Goal: Task Accomplishment & Management: Manage account settings

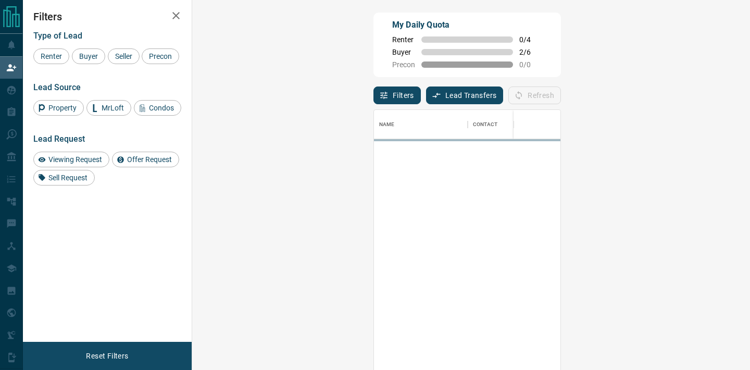
scroll to position [279, 536]
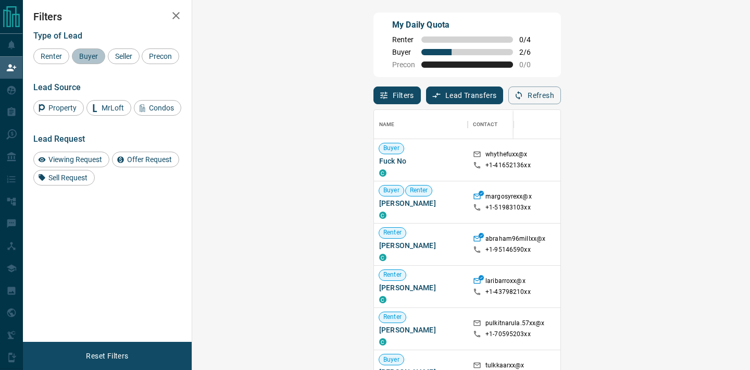
click at [87, 58] on span "Buyer" at bounding box center [89, 56] width 26 height 8
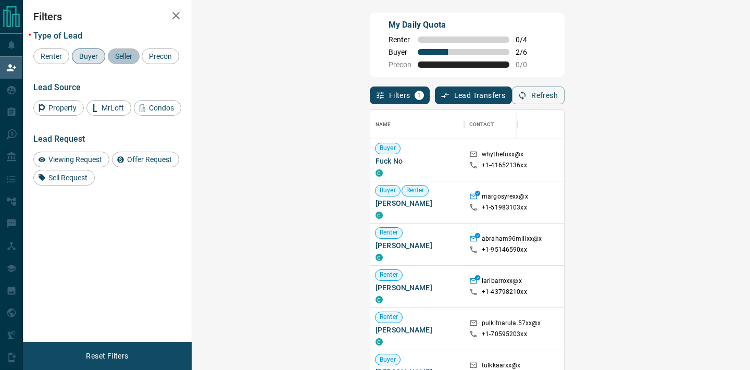
click at [119, 57] on span "Seller" at bounding box center [124, 56] width 24 height 8
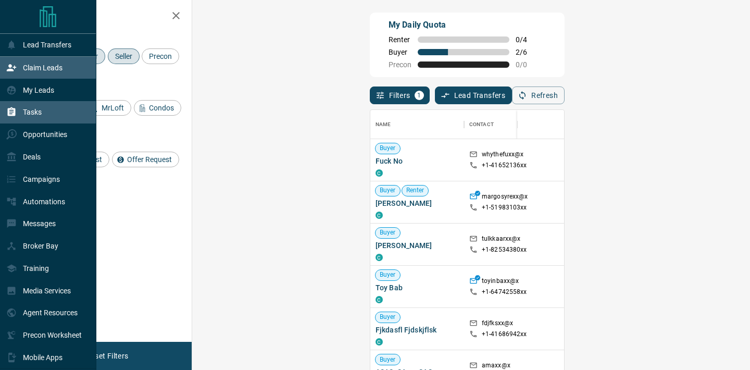
click at [35, 108] on div "Tasks" at bounding box center [23, 112] width 35 height 17
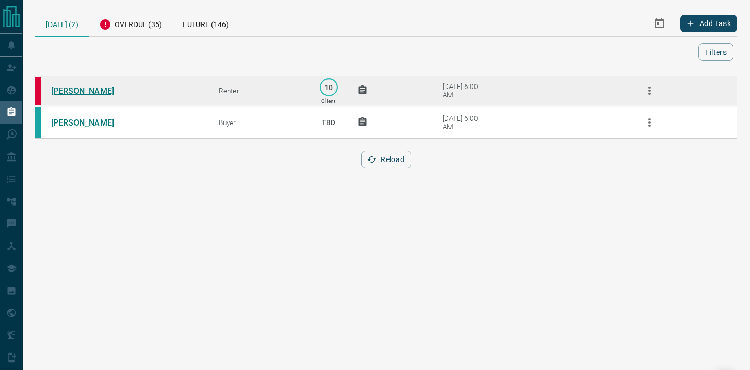
click at [79, 89] on link "[PERSON_NAME]" at bounding box center [90, 91] width 78 height 10
click at [647, 93] on icon "button" at bounding box center [649, 90] width 13 height 13
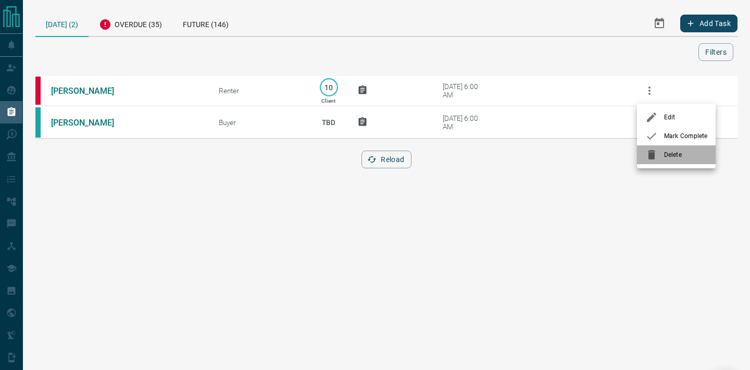
click at [664, 158] on div at bounding box center [655, 154] width 19 height 13
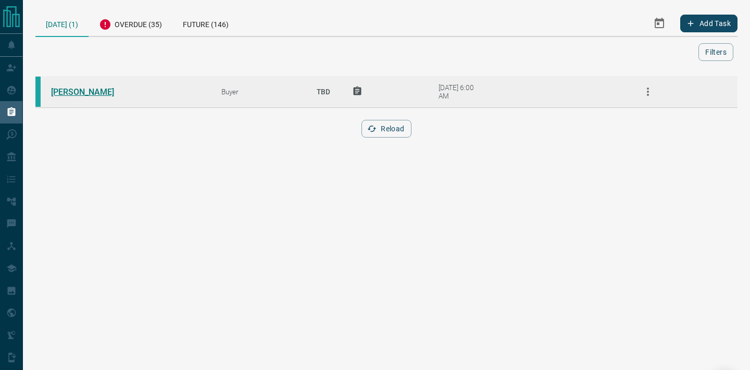
click at [102, 94] on link "[PERSON_NAME]" at bounding box center [90, 92] width 78 height 10
click at [645, 94] on icon "button" at bounding box center [648, 91] width 13 height 13
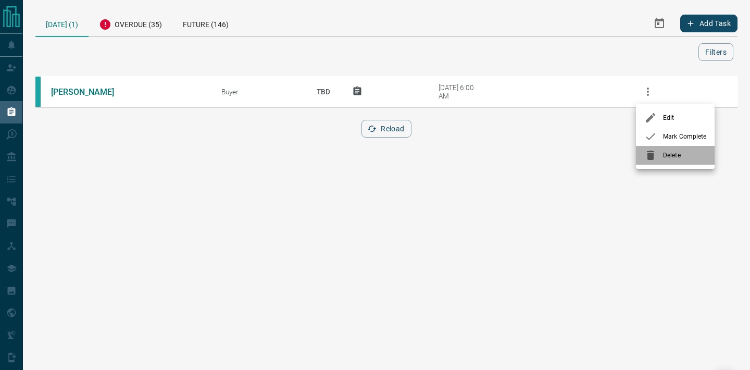
click at [667, 160] on li "Delete" at bounding box center [675, 155] width 79 height 19
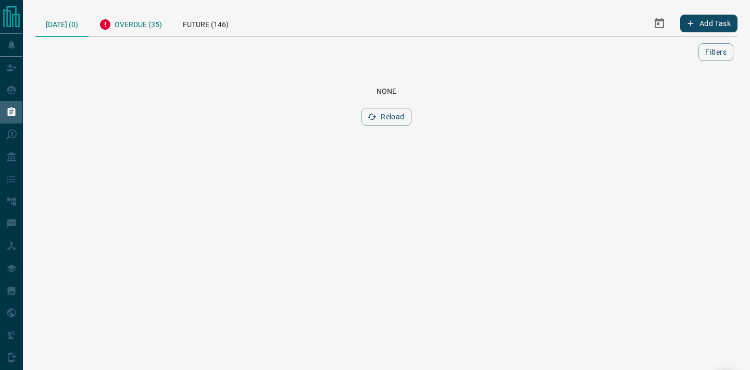
click at [142, 27] on div "Overdue (35)" at bounding box center [131, 23] width 84 height 26
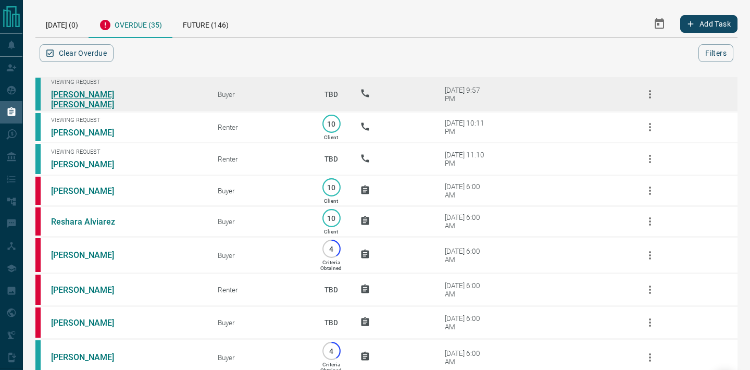
click at [86, 99] on link "[PERSON_NAME] [PERSON_NAME]" at bounding box center [90, 100] width 78 height 20
click at [97, 95] on link "[PERSON_NAME] [PERSON_NAME]" at bounding box center [90, 100] width 78 height 20
click at [649, 96] on icon "button" at bounding box center [650, 94] width 13 height 13
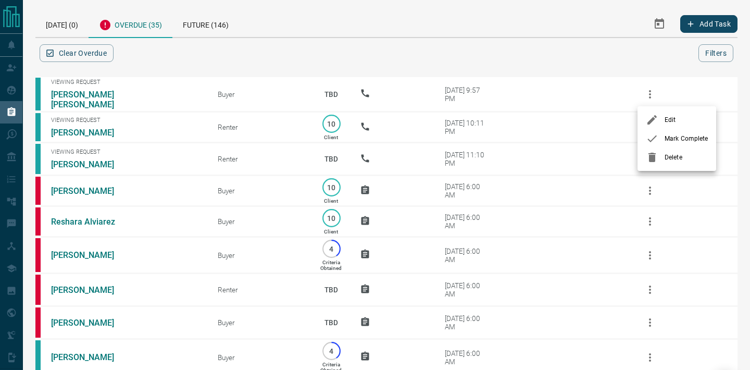
click at [663, 159] on div at bounding box center [655, 157] width 19 height 13
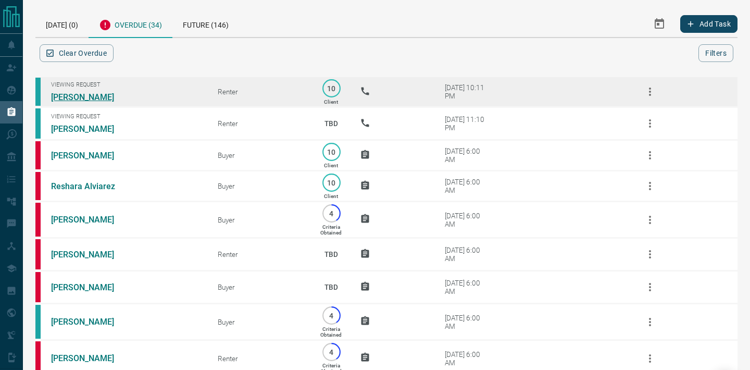
click at [92, 95] on link "[PERSON_NAME]" at bounding box center [90, 97] width 78 height 10
click at [650, 93] on icon "button" at bounding box center [650, 91] width 13 height 13
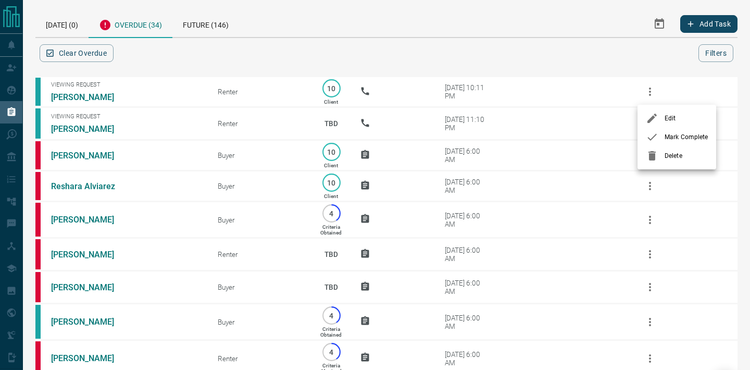
click at [667, 148] on li "Delete" at bounding box center [677, 155] width 79 height 19
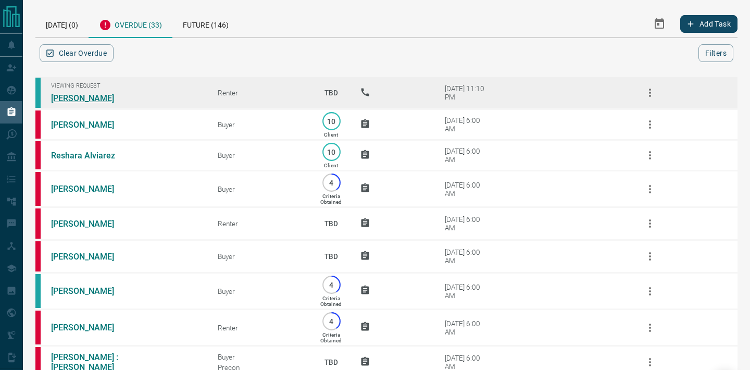
click at [97, 94] on link "[PERSON_NAME]" at bounding box center [90, 98] width 78 height 10
click at [650, 89] on icon "button" at bounding box center [650, 93] width 2 height 8
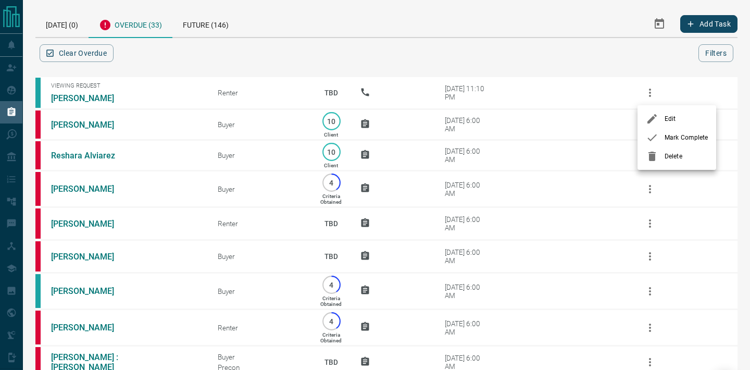
click at [678, 158] on span "Delete" at bounding box center [686, 156] width 43 height 9
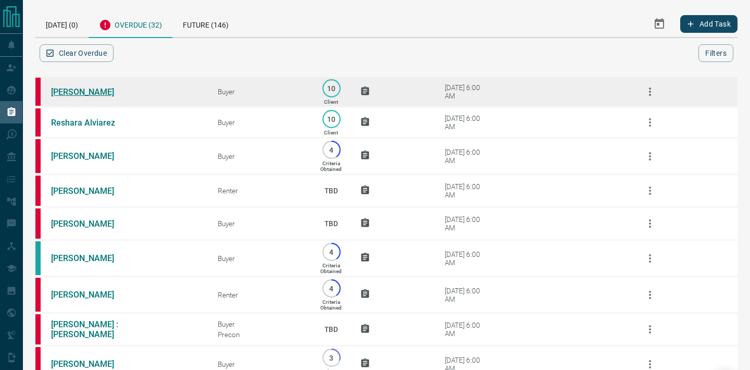
click at [94, 91] on link "[PERSON_NAME]" at bounding box center [90, 92] width 78 height 10
click at [649, 87] on icon "button" at bounding box center [650, 91] width 13 height 13
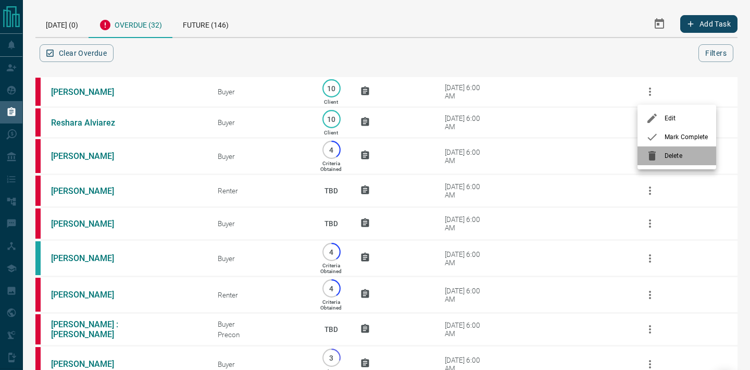
click at [663, 156] on div at bounding box center [655, 156] width 19 height 13
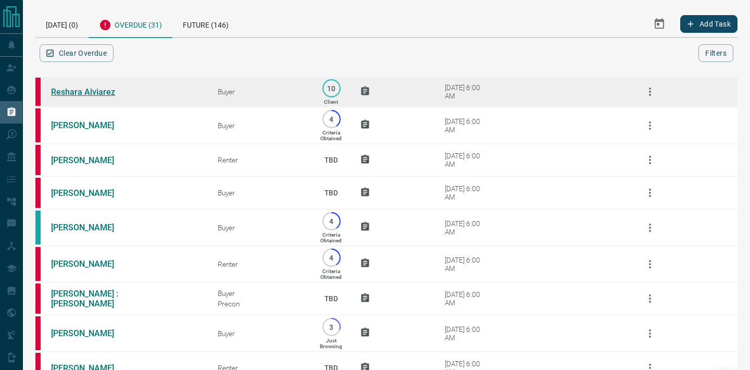
click at [87, 95] on link "Reshara Alviarez" at bounding box center [90, 92] width 78 height 10
click at [651, 93] on icon "button" at bounding box center [650, 91] width 13 height 13
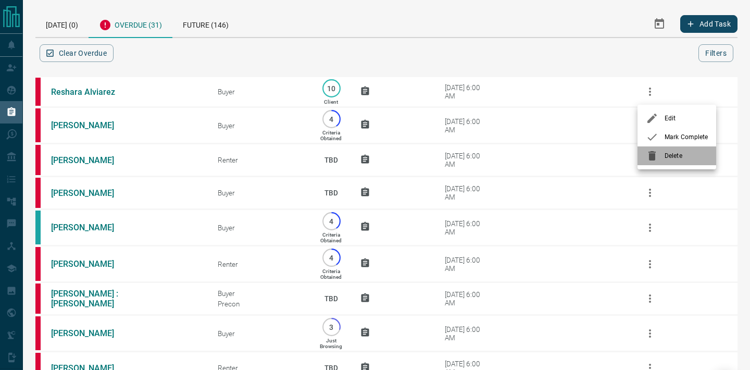
click at [678, 155] on span "Delete" at bounding box center [686, 155] width 43 height 9
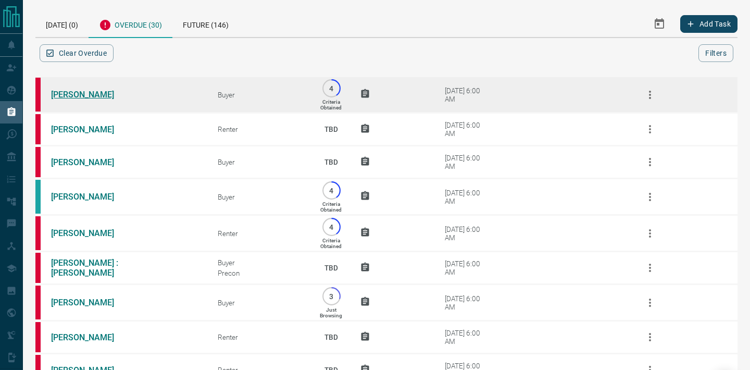
click at [73, 93] on link "[PERSON_NAME]" at bounding box center [90, 95] width 78 height 10
click at [648, 94] on icon "button" at bounding box center [650, 95] width 13 height 13
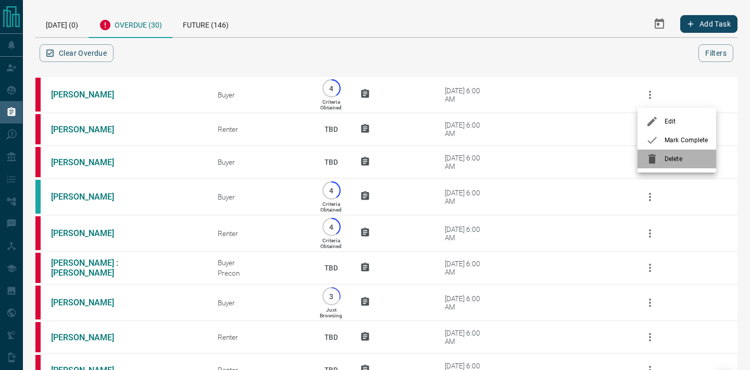
click at [668, 155] on span "Delete" at bounding box center [686, 158] width 43 height 9
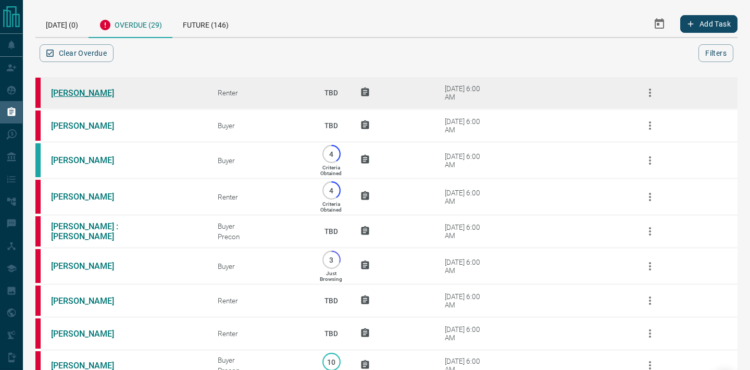
click at [100, 94] on link "[PERSON_NAME]" at bounding box center [90, 93] width 78 height 10
click at [650, 96] on icon "button" at bounding box center [650, 92] width 13 height 13
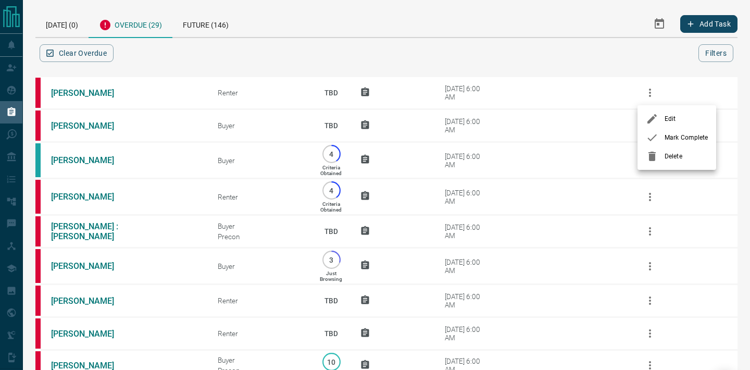
click at [671, 152] on span "Delete" at bounding box center [686, 156] width 43 height 9
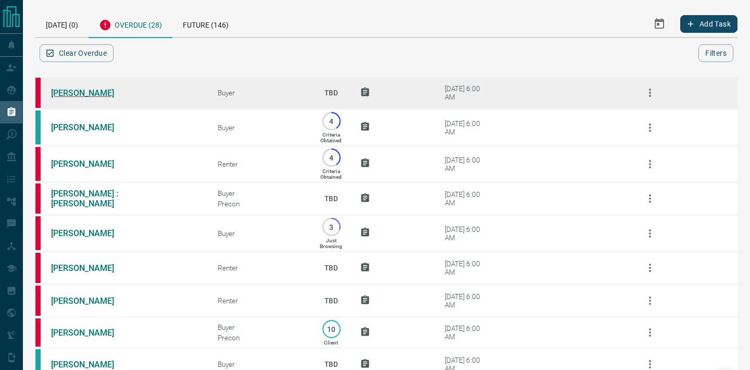
click at [94, 94] on link "[PERSON_NAME]" at bounding box center [90, 93] width 78 height 10
click at [652, 95] on icon "button" at bounding box center [650, 92] width 13 height 13
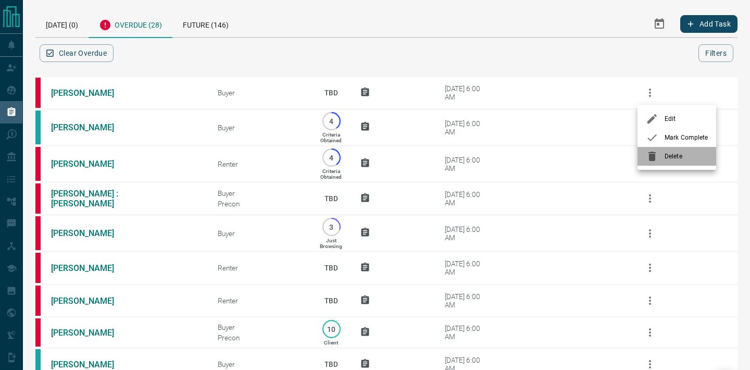
click at [672, 152] on span "Delete" at bounding box center [686, 156] width 43 height 9
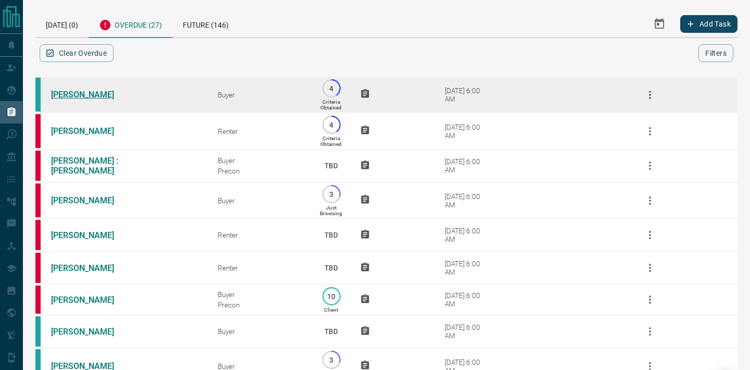
click at [100, 97] on link "[PERSON_NAME]" at bounding box center [90, 95] width 78 height 10
click at [652, 94] on icon "button" at bounding box center [650, 95] width 13 height 13
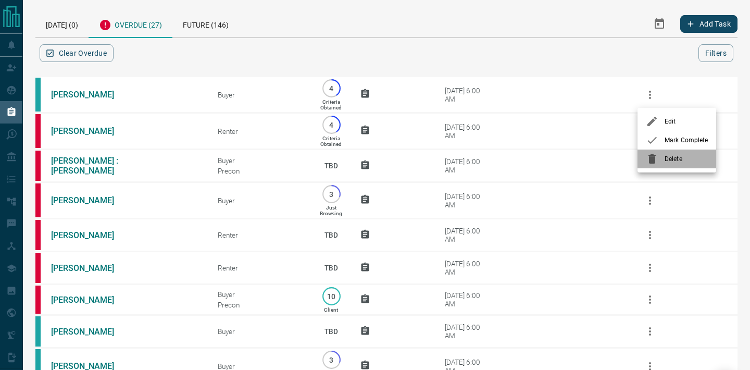
click at [666, 162] on span "Delete" at bounding box center [686, 158] width 43 height 9
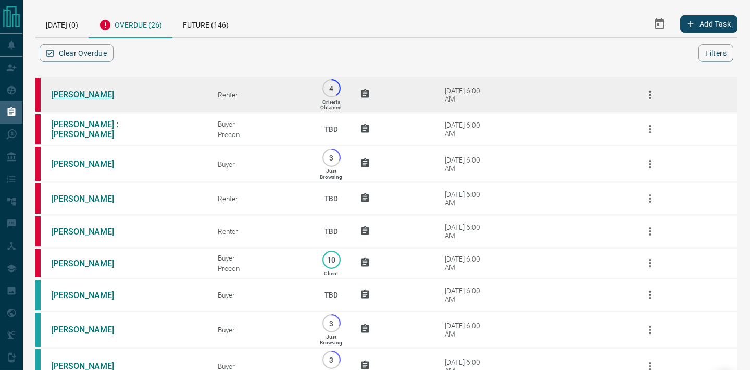
click at [80, 97] on link "[PERSON_NAME]" at bounding box center [90, 95] width 78 height 10
click at [649, 100] on icon "button" at bounding box center [650, 95] width 13 height 13
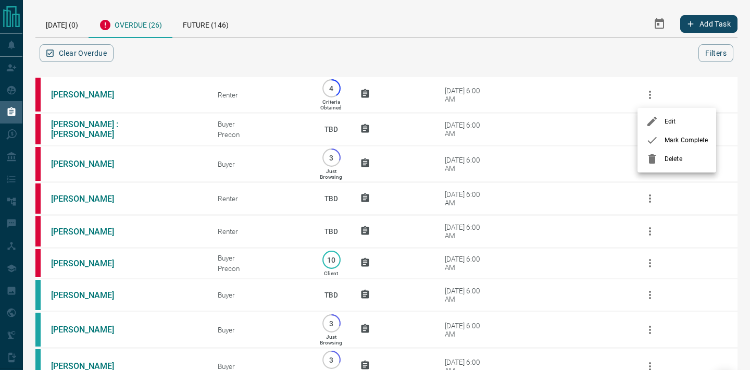
click at [678, 162] on span "Delete" at bounding box center [686, 158] width 43 height 9
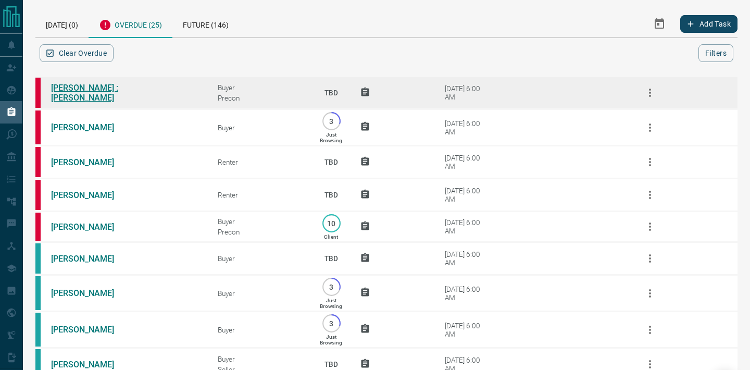
click at [98, 92] on link "[PERSON_NAME] :[PERSON_NAME]" at bounding box center [90, 93] width 78 height 20
click at [646, 94] on icon "button" at bounding box center [650, 92] width 13 height 13
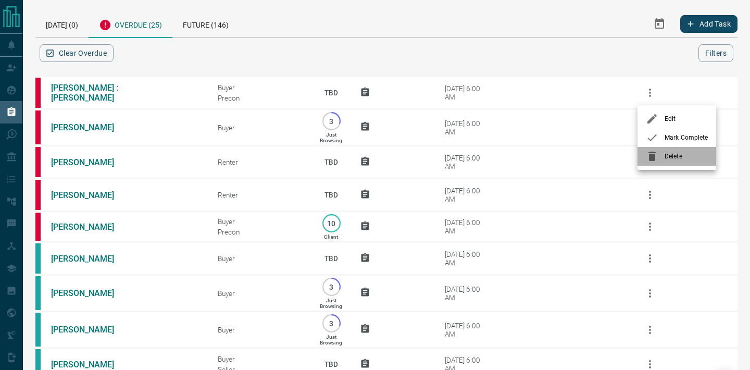
click at [672, 159] on span "Delete" at bounding box center [686, 156] width 43 height 9
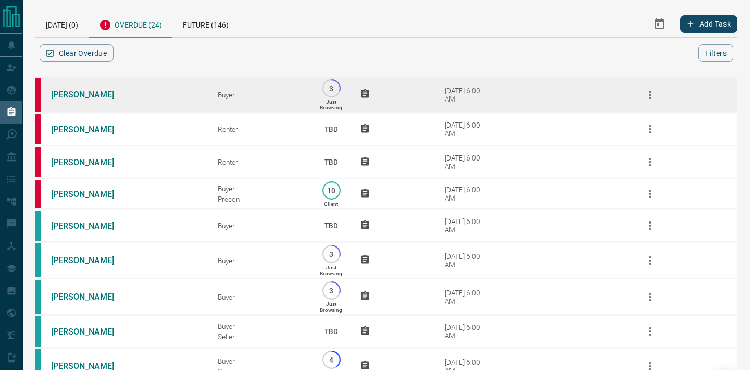
click at [84, 93] on link "[PERSON_NAME]" at bounding box center [90, 95] width 78 height 10
click at [652, 99] on icon "button" at bounding box center [650, 95] width 13 height 13
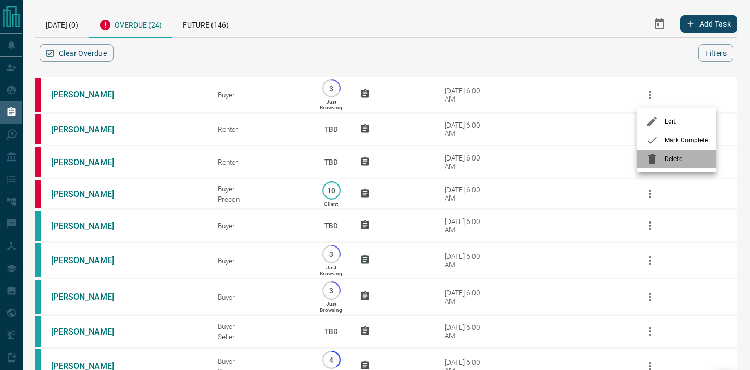
click at [662, 154] on div at bounding box center [655, 159] width 19 height 13
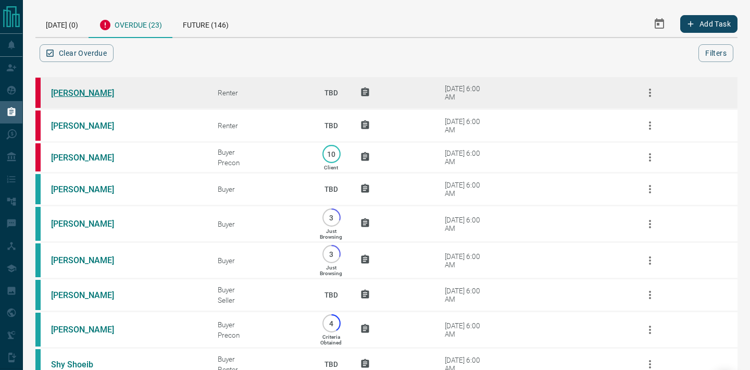
click at [107, 91] on link "[PERSON_NAME]" at bounding box center [90, 93] width 78 height 10
click at [651, 93] on icon "button" at bounding box center [650, 92] width 13 height 13
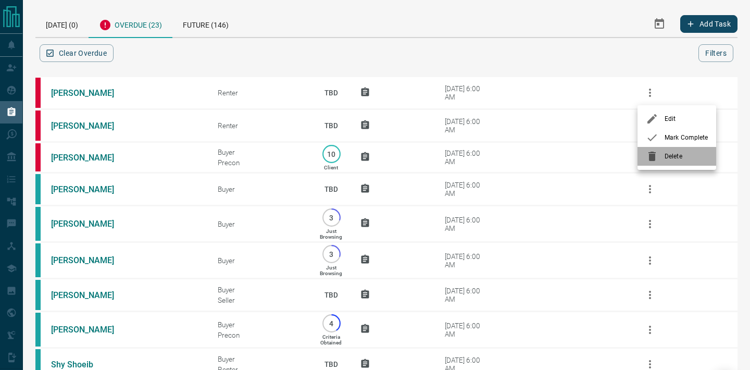
click at [671, 159] on span "Delete" at bounding box center [686, 156] width 43 height 9
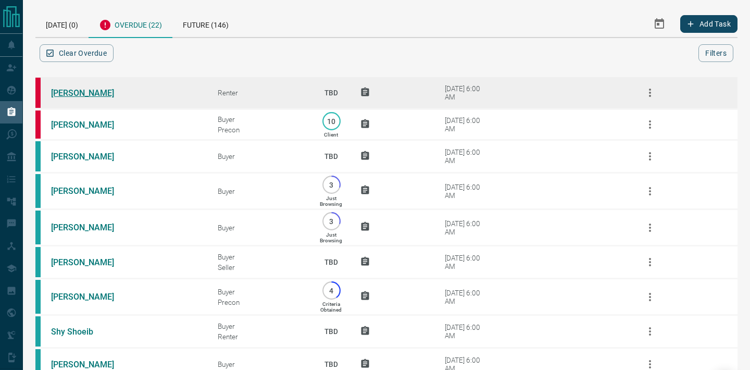
click at [99, 92] on link "[PERSON_NAME]" at bounding box center [90, 93] width 78 height 10
click at [650, 94] on icon "button" at bounding box center [650, 92] width 13 height 13
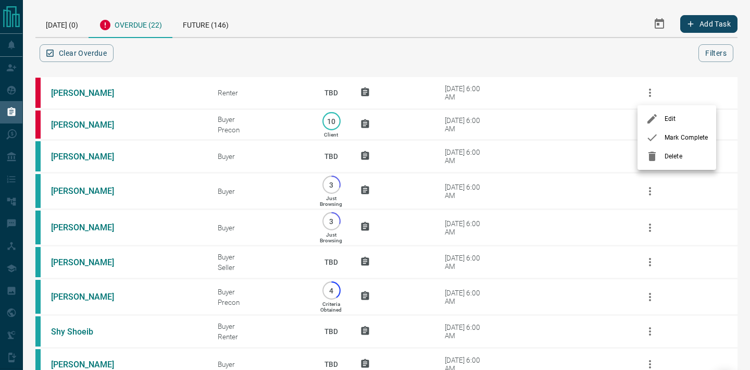
click at [674, 151] on li "Delete" at bounding box center [677, 156] width 79 height 19
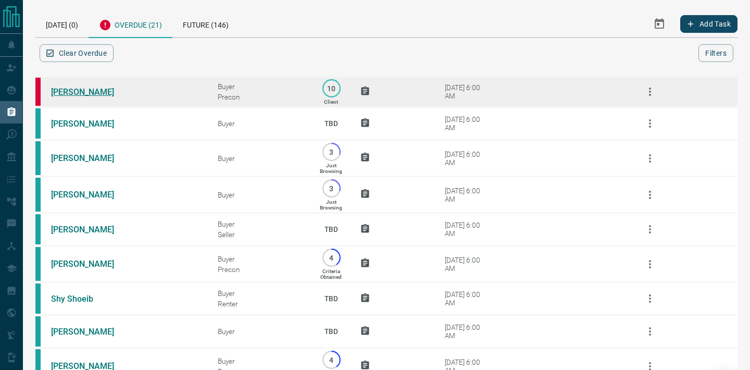
click at [74, 93] on link "[PERSON_NAME]" at bounding box center [90, 92] width 78 height 10
click at [648, 95] on icon "button" at bounding box center [650, 91] width 13 height 13
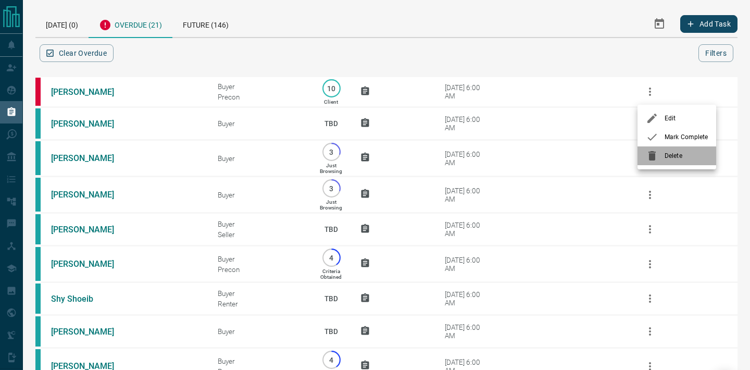
click at [661, 152] on div at bounding box center [655, 156] width 19 height 13
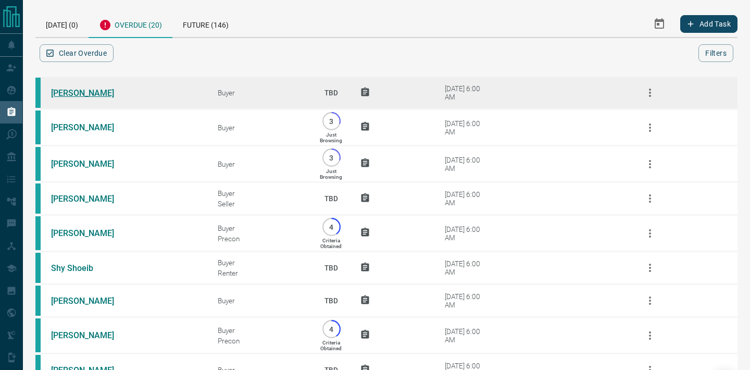
click at [90, 92] on link "[PERSON_NAME]" at bounding box center [90, 93] width 78 height 10
click at [650, 95] on icon "button" at bounding box center [650, 93] width 2 height 8
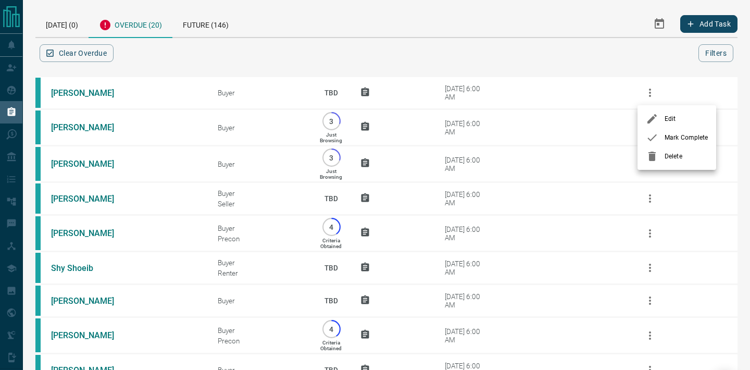
click at [673, 153] on span "Delete" at bounding box center [686, 156] width 43 height 9
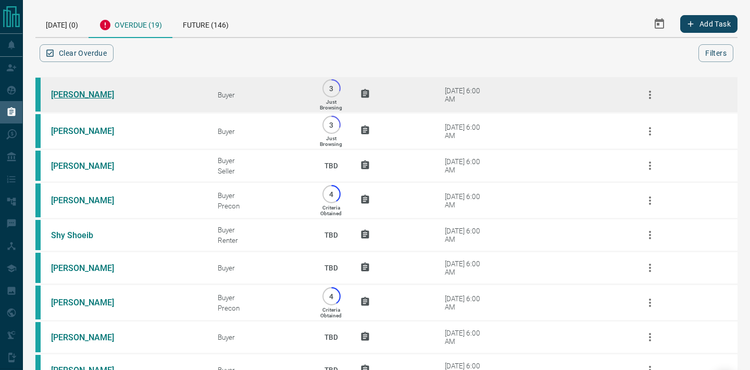
click at [79, 94] on link "[PERSON_NAME]" at bounding box center [90, 95] width 78 height 10
click at [646, 97] on icon "button" at bounding box center [650, 95] width 13 height 13
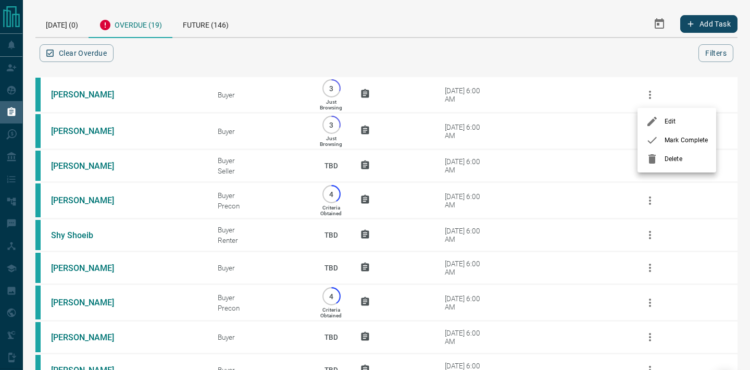
click at [670, 156] on span "Delete" at bounding box center [686, 158] width 43 height 9
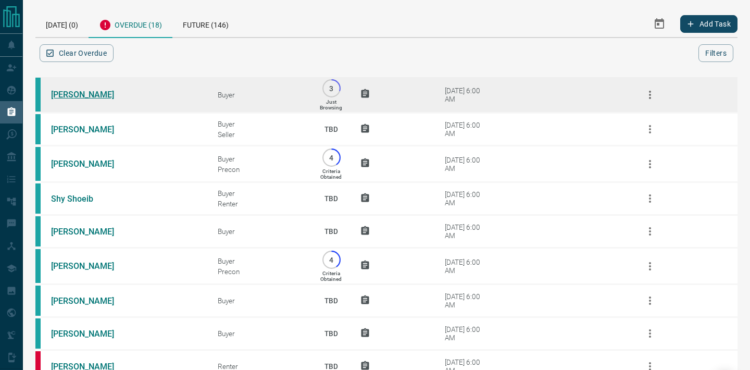
click at [81, 96] on link "[PERSON_NAME]" at bounding box center [90, 95] width 78 height 10
click at [649, 95] on icon "button" at bounding box center [650, 95] width 13 height 13
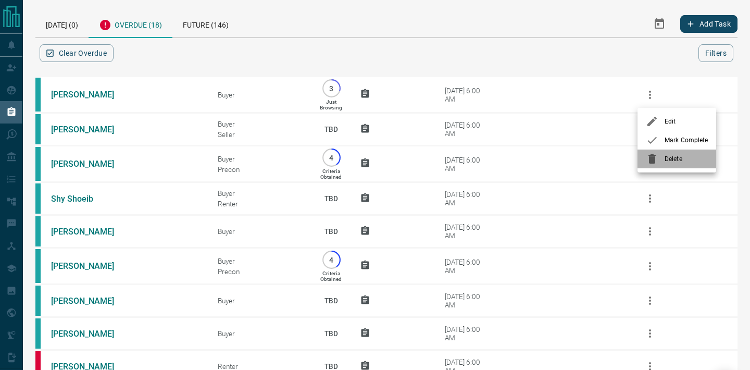
click at [672, 154] on span "Delete" at bounding box center [686, 158] width 43 height 9
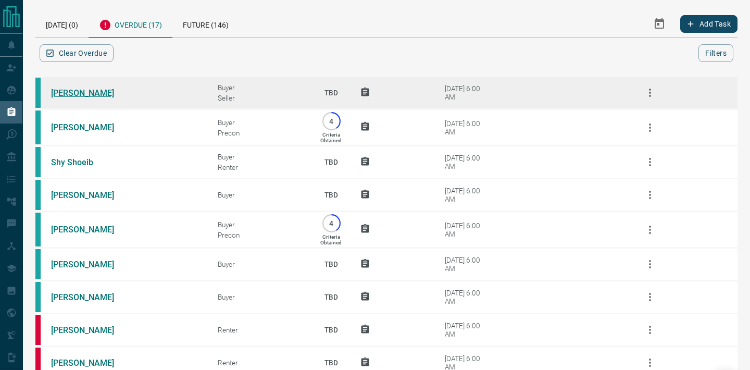
click at [80, 95] on link "[PERSON_NAME]" at bounding box center [90, 93] width 78 height 10
click at [652, 92] on icon "button" at bounding box center [650, 92] width 13 height 13
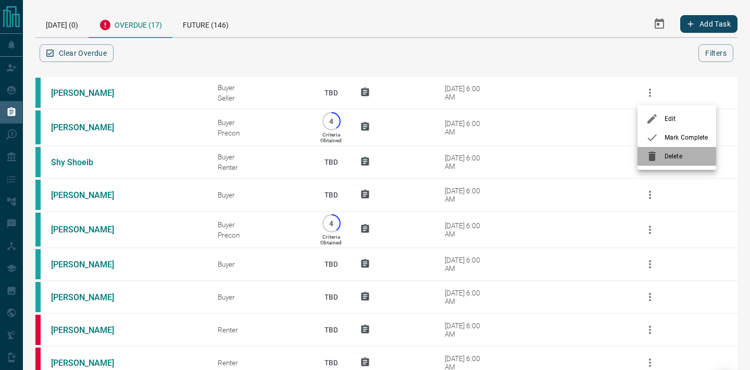
click at [664, 157] on div at bounding box center [655, 156] width 19 height 13
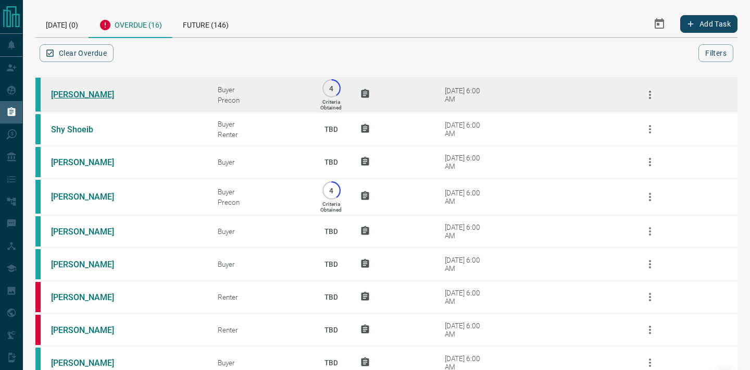
click at [73, 95] on link "[PERSON_NAME]" at bounding box center [90, 95] width 78 height 10
click at [650, 96] on icon "button" at bounding box center [650, 95] width 13 height 13
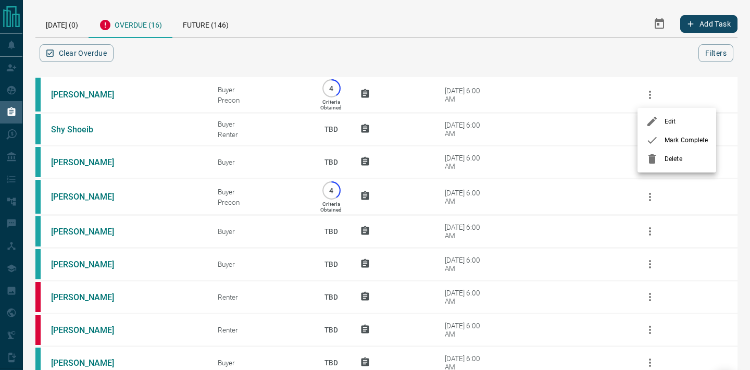
click at [677, 158] on span "Delete" at bounding box center [686, 158] width 43 height 9
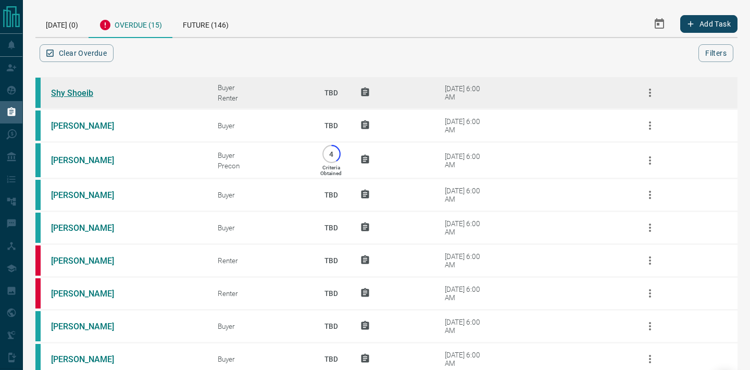
click at [78, 92] on link "Shy Shoeib" at bounding box center [90, 93] width 78 height 10
click at [648, 89] on icon "button" at bounding box center [650, 92] width 13 height 13
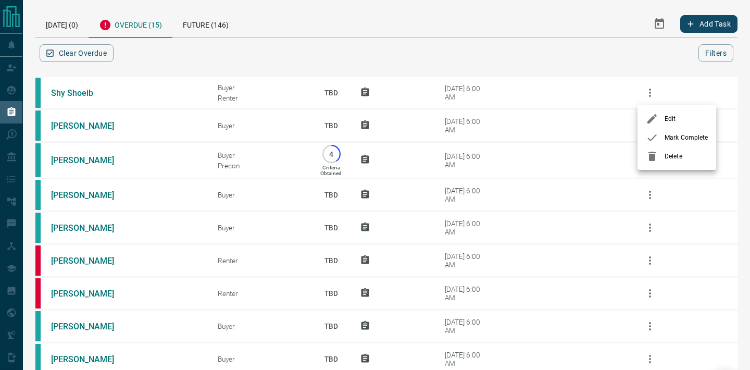
click at [678, 156] on span "Delete" at bounding box center [686, 156] width 43 height 9
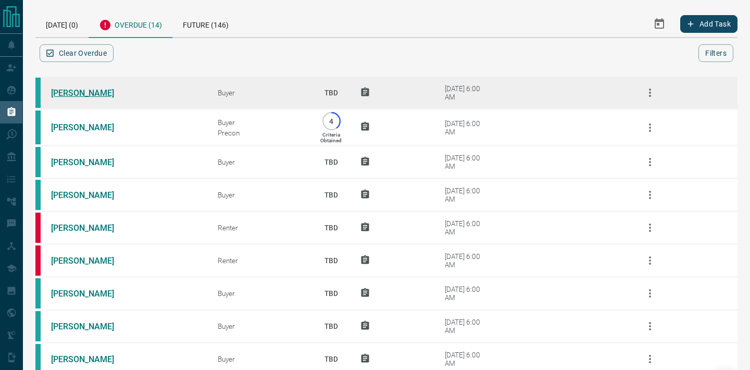
click at [80, 91] on link "[PERSON_NAME]" at bounding box center [90, 93] width 78 height 10
click at [651, 93] on icon "button" at bounding box center [650, 93] width 2 height 8
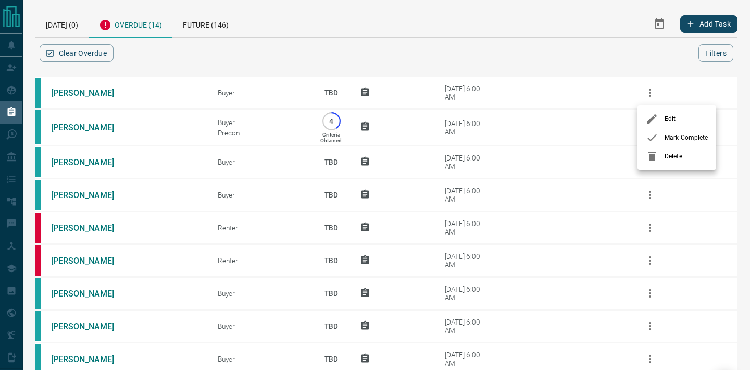
click at [666, 154] on span "Delete" at bounding box center [686, 156] width 43 height 9
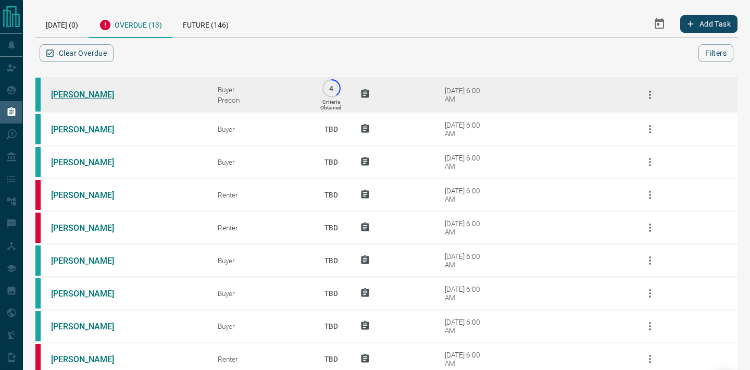
click at [79, 93] on link "[PERSON_NAME]" at bounding box center [90, 95] width 78 height 10
click at [646, 95] on icon "button" at bounding box center [650, 95] width 13 height 13
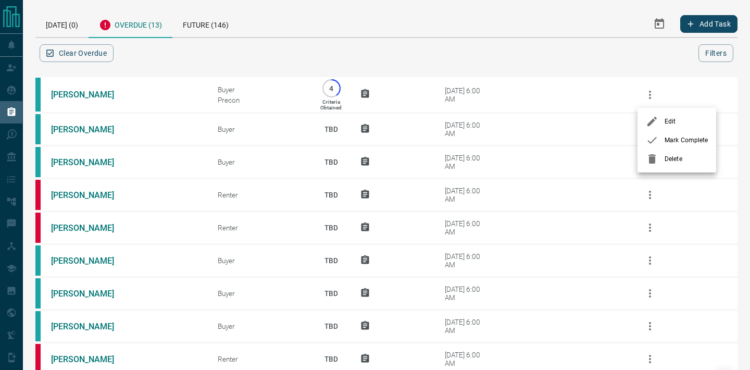
click at [660, 158] on div at bounding box center [655, 159] width 19 height 13
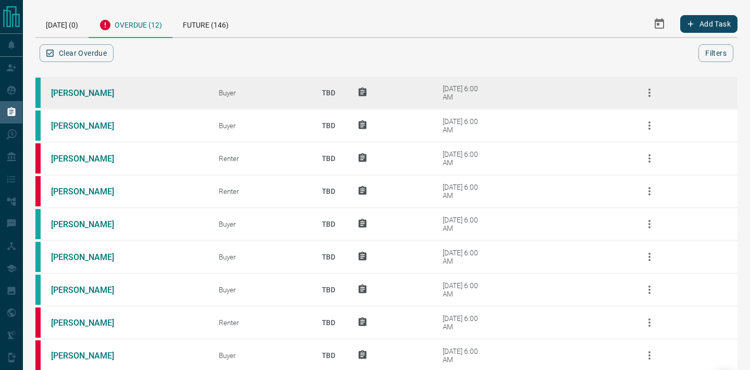
click at [649, 92] on icon "button" at bounding box center [650, 93] width 2 height 8
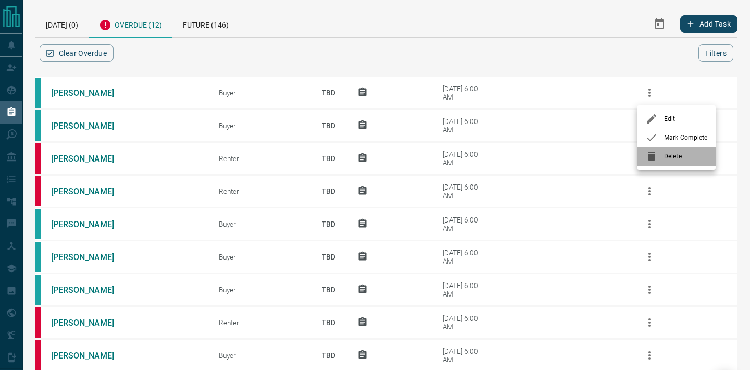
click at [678, 155] on span "Delete" at bounding box center [685, 156] width 43 height 9
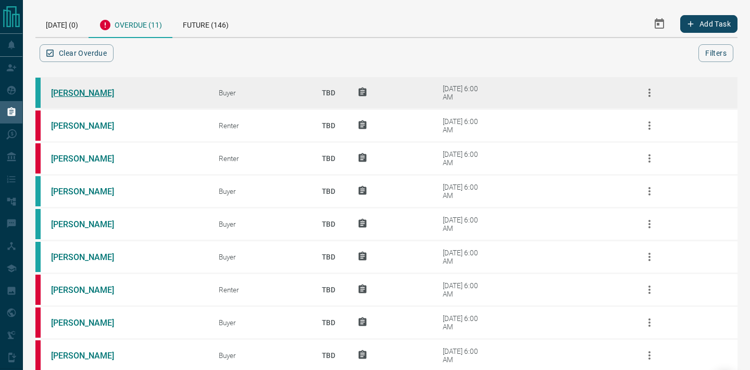
click at [85, 88] on link "[PERSON_NAME]" at bounding box center [90, 93] width 78 height 10
click at [647, 92] on icon "button" at bounding box center [649, 92] width 13 height 13
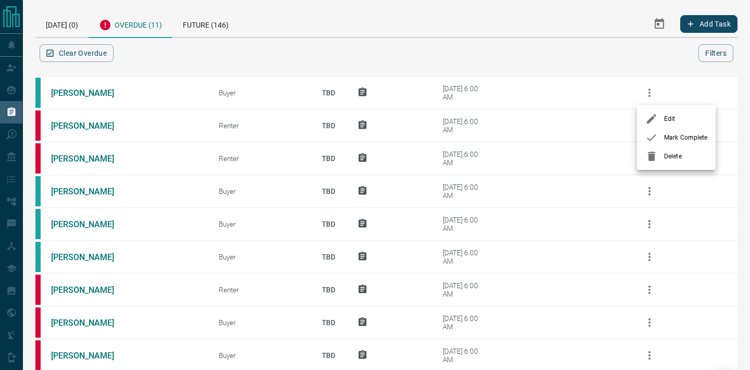
click at [658, 152] on div at bounding box center [655, 156] width 19 height 13
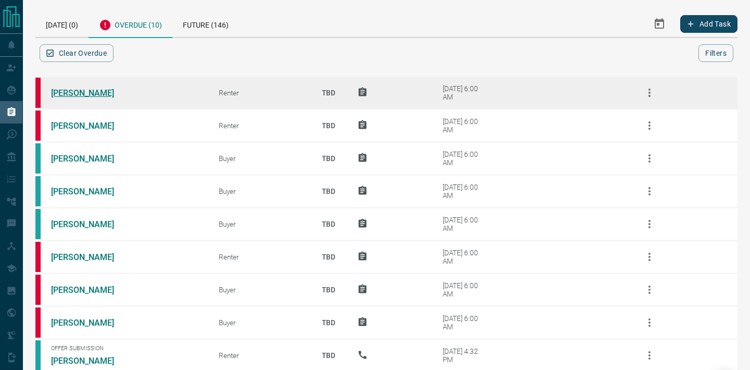
click at [71, 92] on link "[PERSON_NAME]" at bounding box center [90, 93] width 78 height 10
click at [649, 89] on icon "button" at bounding box center [650, 93] width 2 height 8
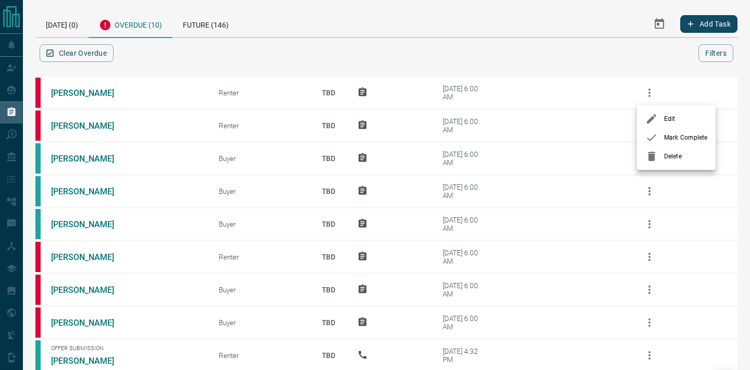
click at [664, 161] on div at bounding box center [655, 156] width 19 height 13
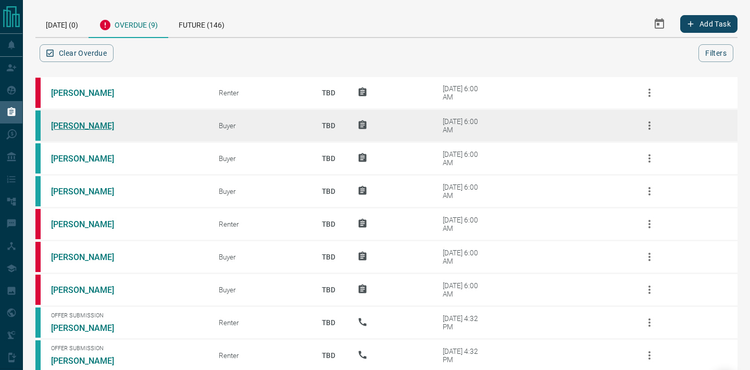
click at [83, 124] on link "[PERSON_NAME]" at bounding box center [90, 126] width 78 height 10
click at [649, 126] on icon "button" at bounding box center [649, 125] width 13 height 13
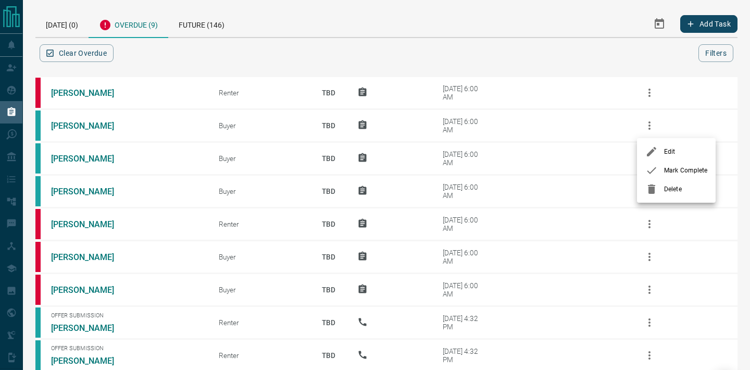
click at [673, 193] on span "Delete" at bounding box center [685, 188] width 43 height 9
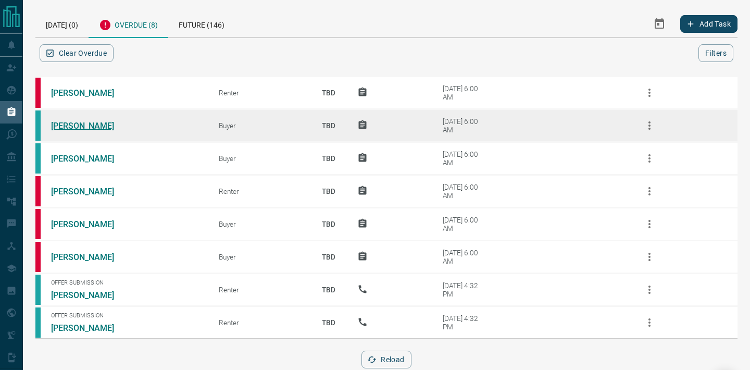
click at [90, 125] on link "[PERSON_NAME]" at bounding box center [90, 126] width 78 height 10
click at [649, 120] on icon "button" at bounding box center [649, 125] width 13 height 13
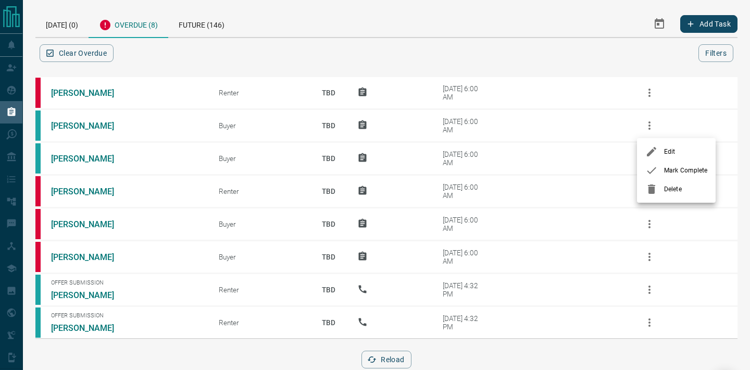
click at [668, 194] on li "Delete" at bounding box center [676, 189] width 79 height 19
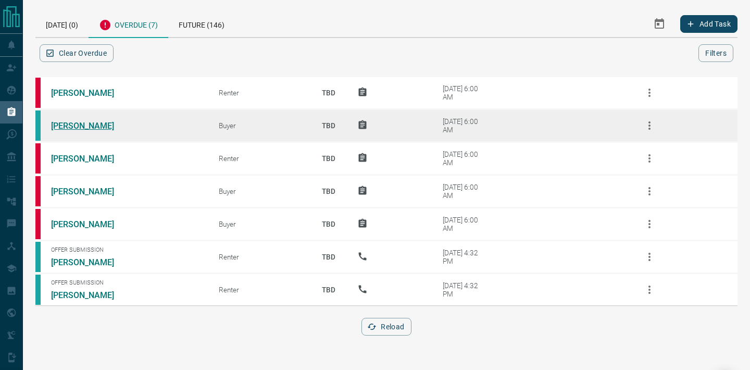
click at [63, 129] on link "[PERSON_NAME]" at bounding box center [90, 126] width 78 height 10
click at [650, 125] on icon "button" at bounding box center [650, 125] width 2 height 8
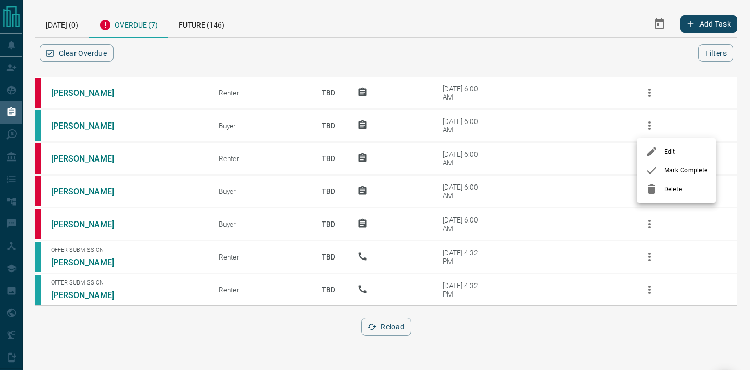
click at [109, 177] on div at bounding box center [375, 185] width 750 height 370
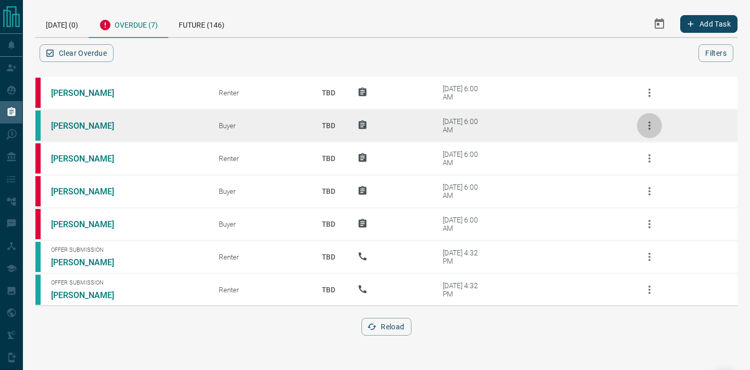
click at [648, 126] on icon "button" at bounding box center [649, 125] width 13 height 13
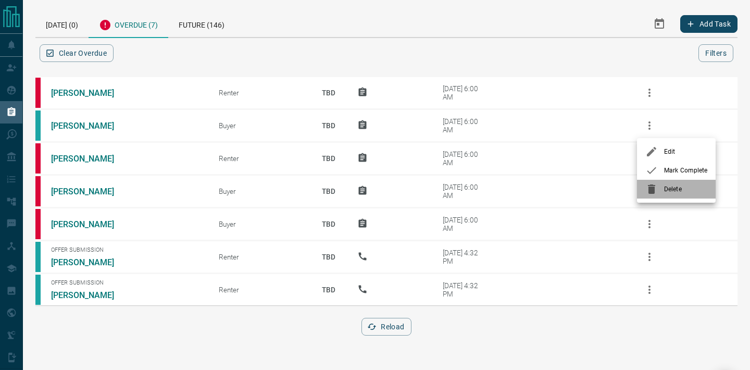
click at [678, 185] on span "Delete" at bounding box center [685, 188] width 43 height 9
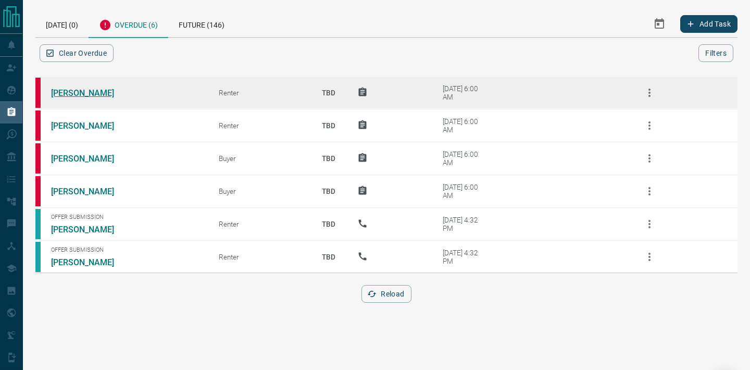
click at [94, 93] on link "[PERSON_NAME]" at bounding box center [90, 93] width 78 height 10
click at [647, 92] on icon "button" at bounding box center [649, 92] width 13 height 13
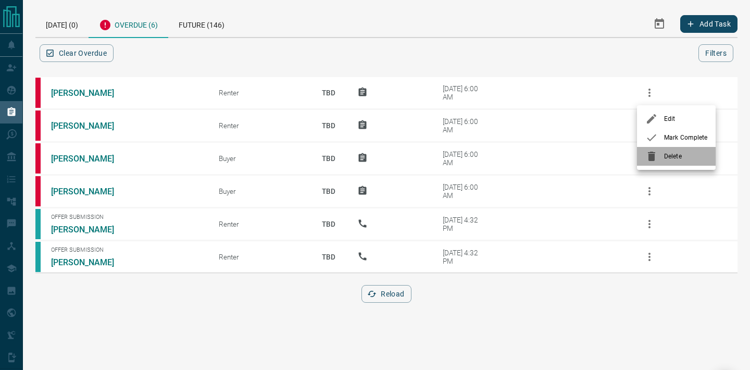
click at [668, 152] on span "Delete" at bounding box center [685, 156] width 43 height 9
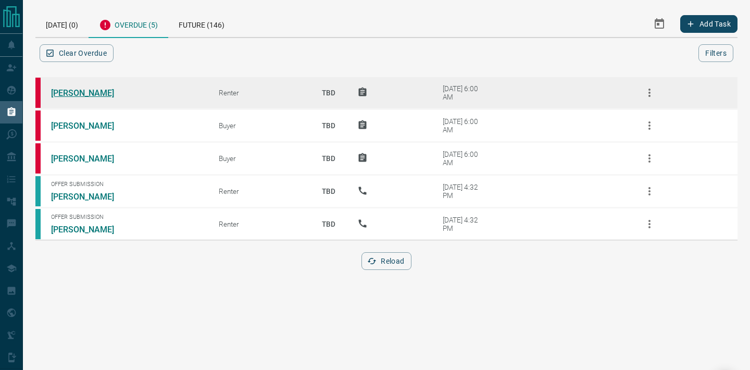
click at [92, 90] on link "[PERSON_NAME]" at bounding box center [90, 93] width 78 height 10
click at [649, 92] on icon "button" at bounding box center [650, 93] width 2 height 8
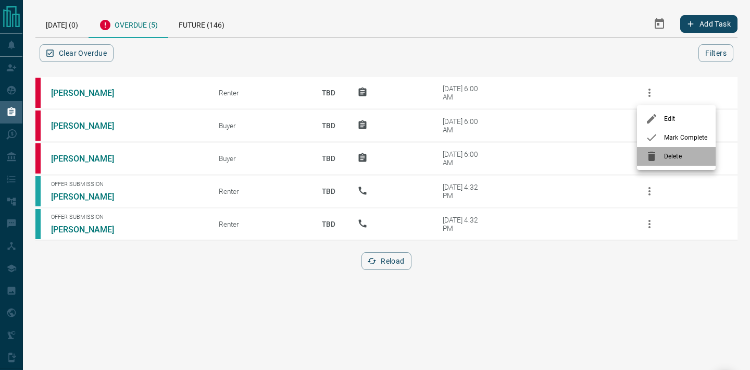
click at [663, 159] on div at bounding box center [655, 156] width 19 height 13
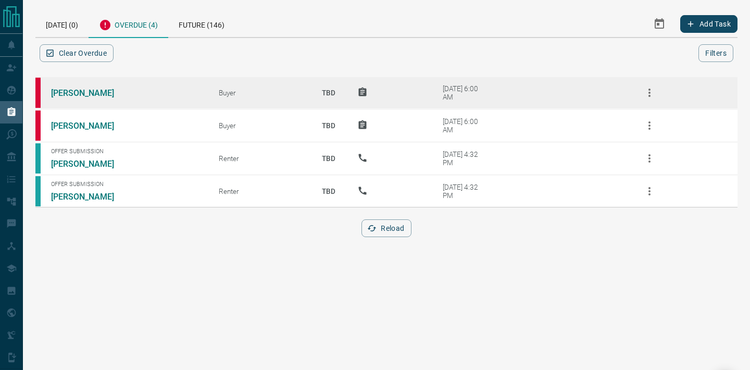
click at [69, 98] on td "[PERSON_NAME]" at bounding box center [119, 93] width 168 height 33
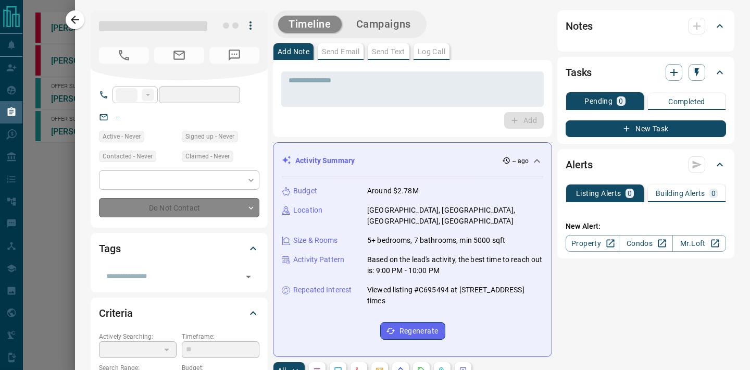
type input "**"
type input "**********"
type input "**"
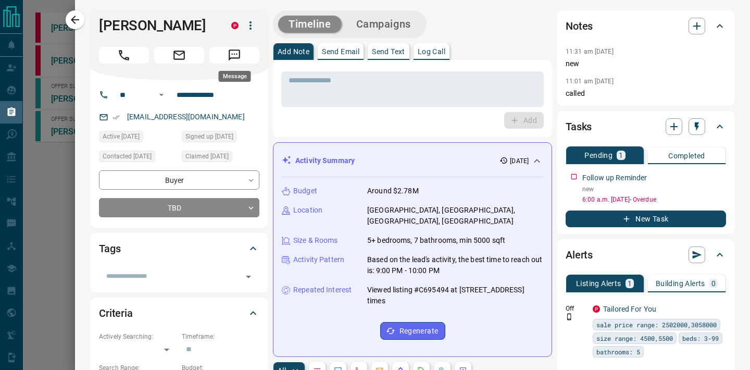
click at [237, 51] on icon "Message" at bounding box center [235, 55] width 14 height 14
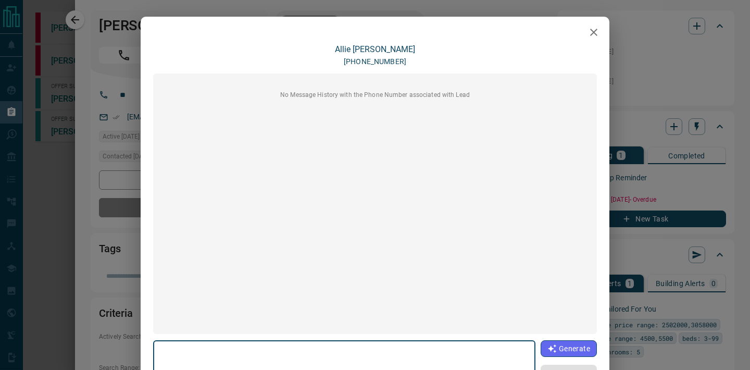
scroll to position [108, 0]
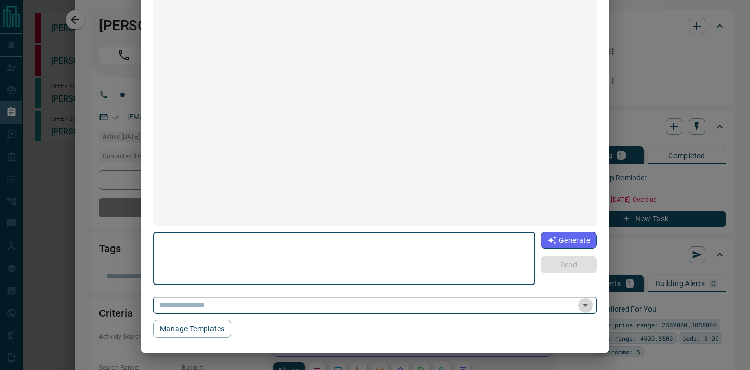
click at [588, 308] on icon "Open" at bounding box center [585, 305] width 13 height 13
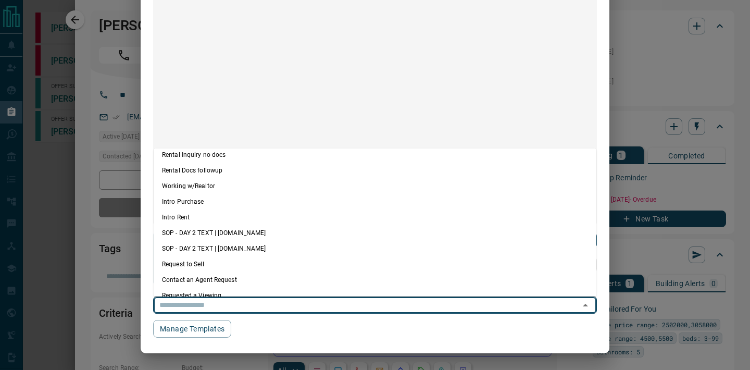
scroll to position [170, 0]
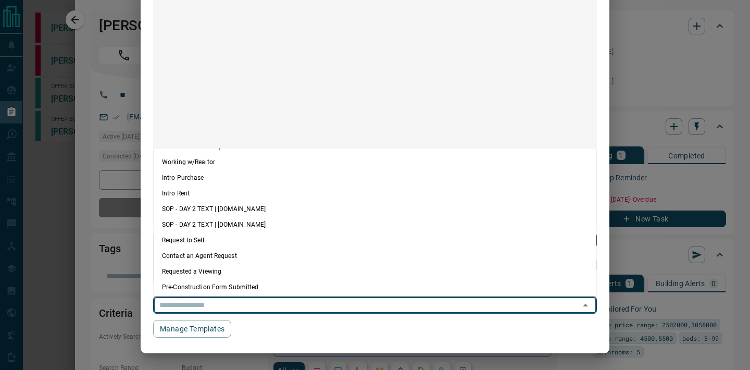
click at [178, 177] on li "Intro Purchase" at bounding box center [375, 178] width 443 height 16
type textarea "**********"
type input "**********"
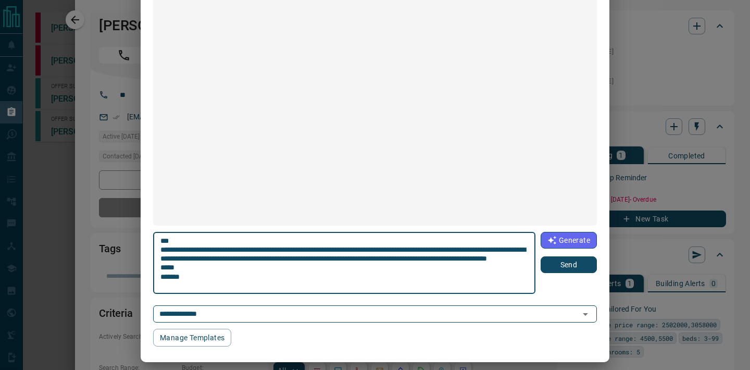
click at [176, 242] on textarea "**********" at bounding box center [344, 263] width 368 height 53
type textarea "**********"
click at [573, 262] on button "Send" at bounding box center [569, 264] width 56 height 17
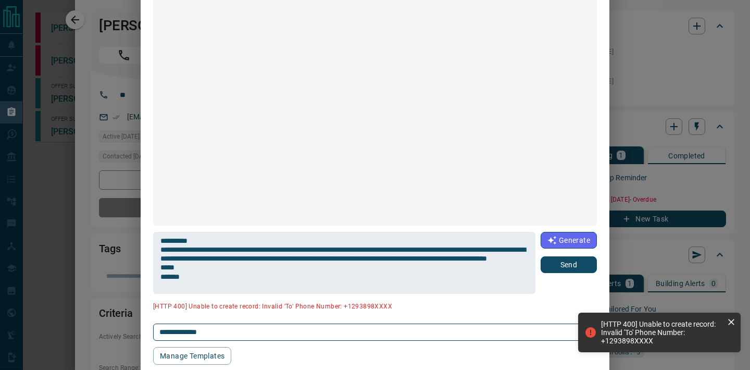
click at [642, 85] on div "**********" at bounding box center [375, 185] width 750 height 370
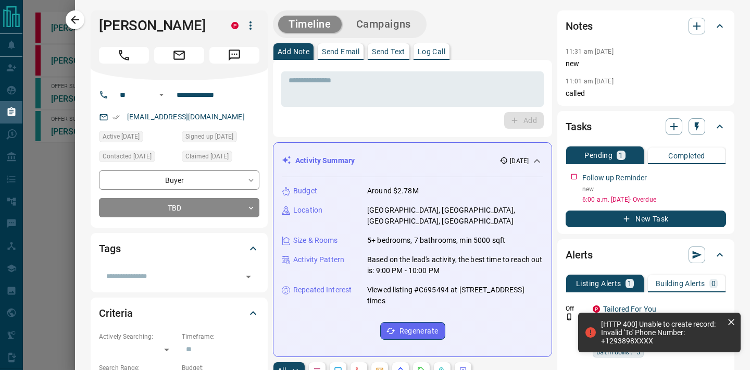
click at [587, 218] on button "New Task" at bounding box center [646, 219] width 160 height 17
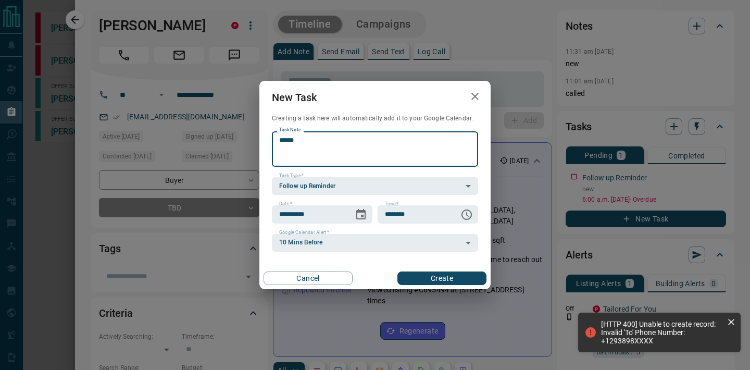
type textarea "*****"
click at [445, 279] on button "Create" at bounding box center [442, 278] width 89 height 14
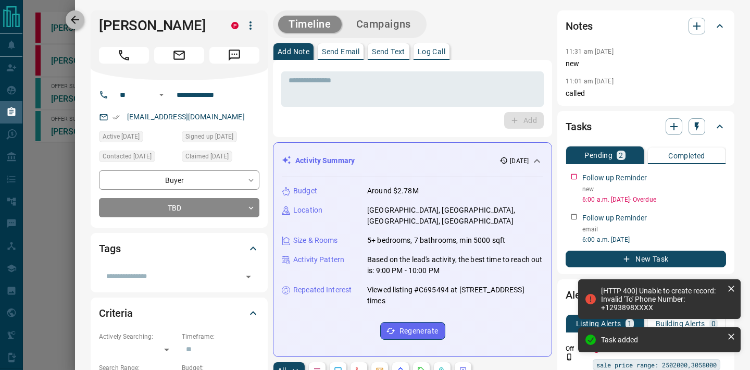
click at [71, 15] on icon "button" at bounding box center [75, 20] width 13 height 13
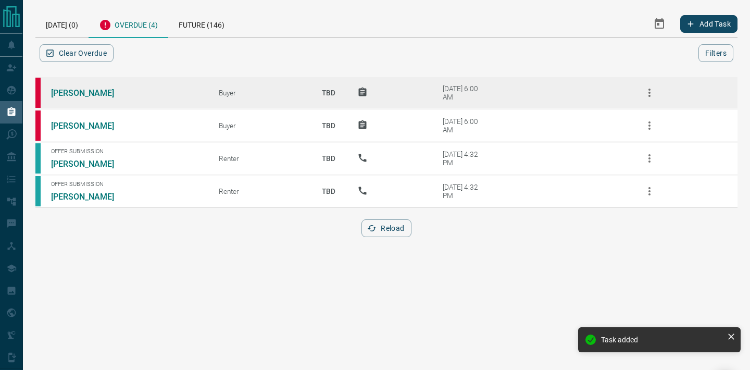
click at [652, 92] on icon "button" at bounding box center [649, 92] width 13 height 13
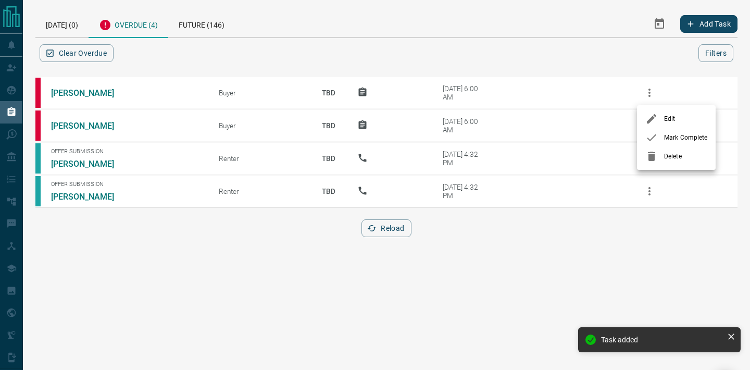
click at [670, 150] on li "Delete" at bounding box center [676, 156] width 79 height 19
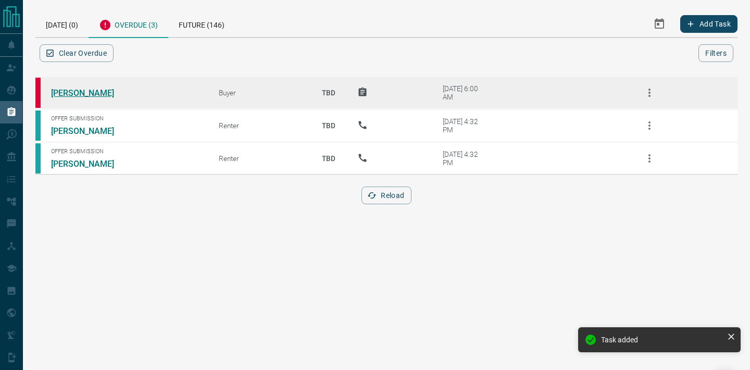
click at [75, 90] on link "[PERSON_NAME]" at bounding box center [90, 93] width 78 height 10
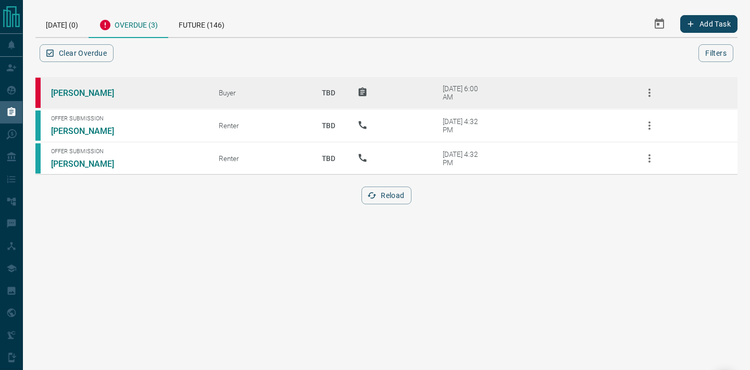
click at [647, 90] on icon "button" at bounding box center [649, 92] width 13 height 13
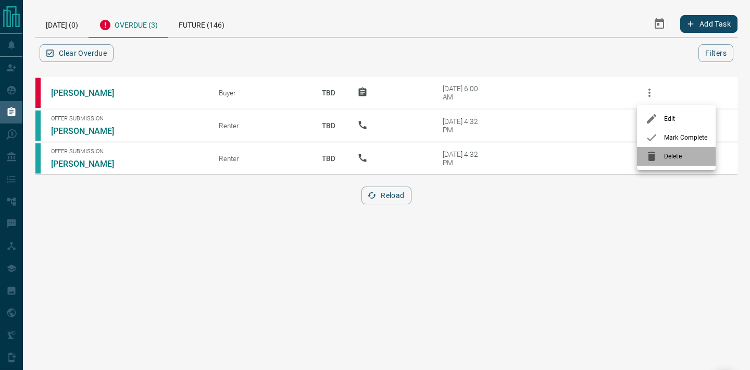
click at [670, 155] on span "Delete" at bounding box center [685, 156] width 43 height 9
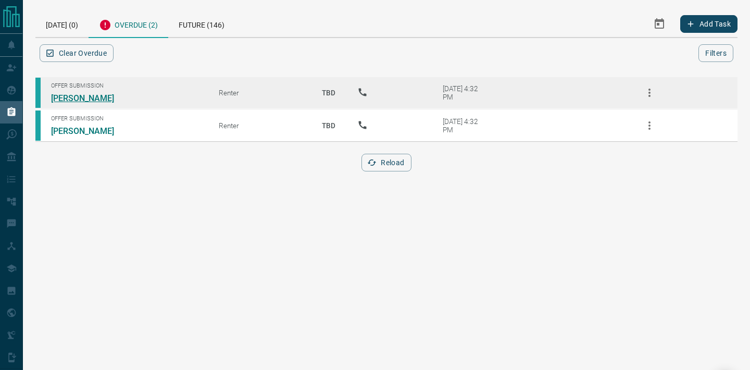
click at [70, 100] on link "[PERSON_NAME]" at bounding box center [90, 98] width 78 height 10
click at [651, 92] on icon "button" at bounding box center [649, 92] width 13 height 13
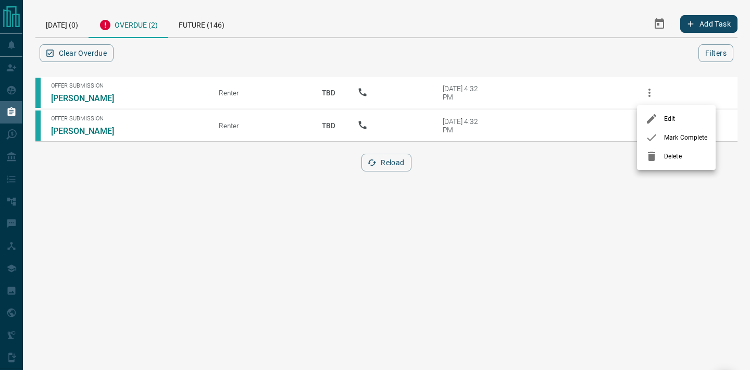
click at [675, 156] on span "Delete" at bounding box center [685, 156] width 43 height 9
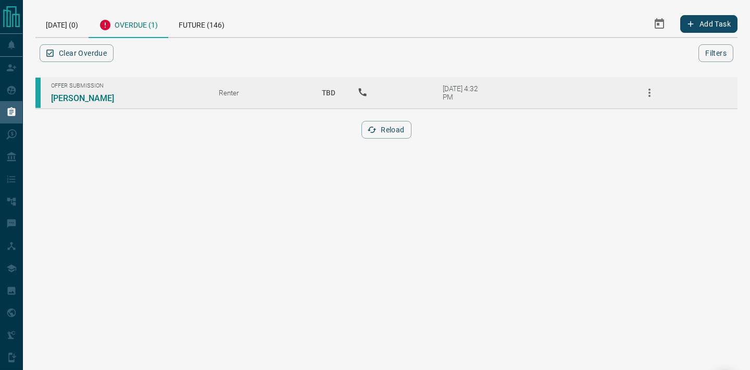
click at [654, 98] on icon "button" at bounding box center [649, 92] width 13 height 13
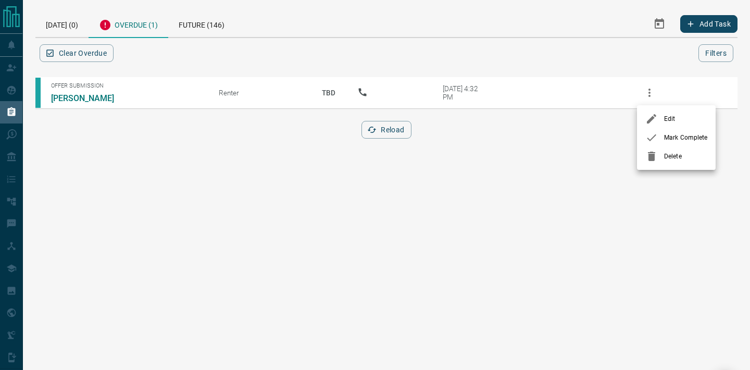
click at [668, 156] on span "Delete" at bounding box center [685, 156] width 43 height 9
